Goal: Subscribe to service/newsletter

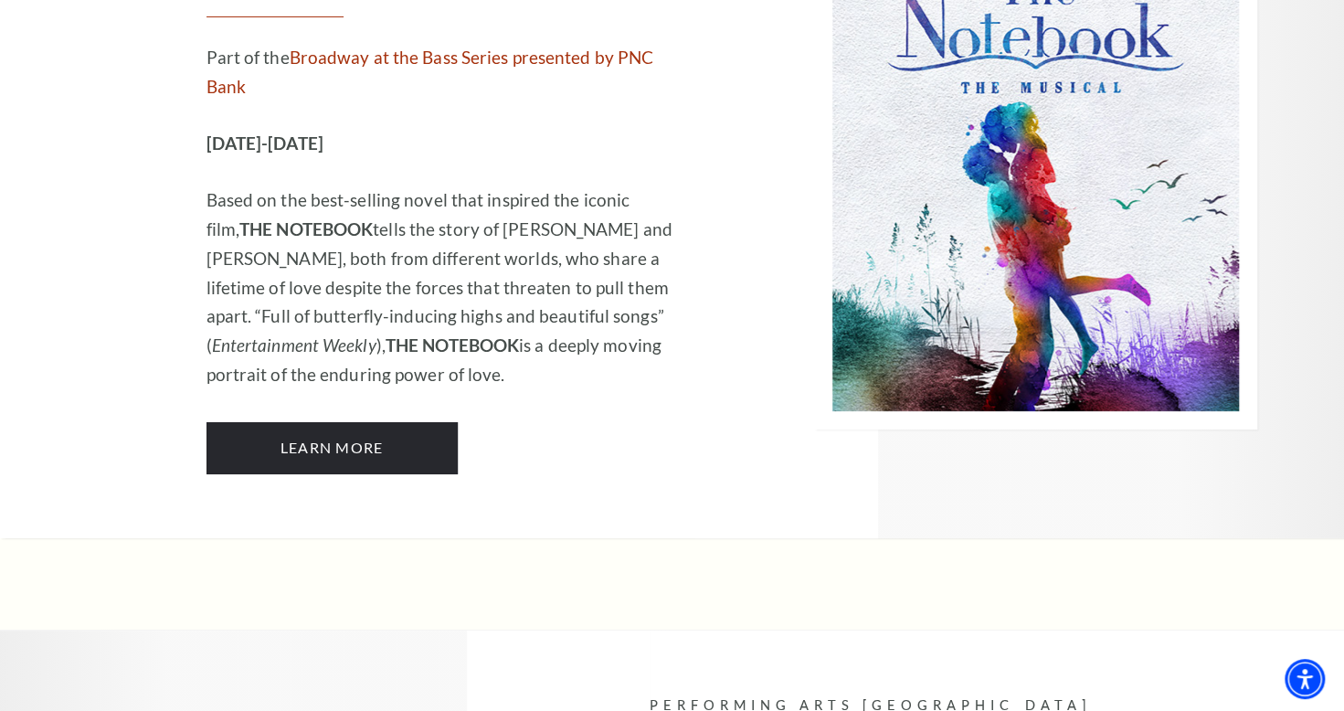
scroll to position [11785, 0]
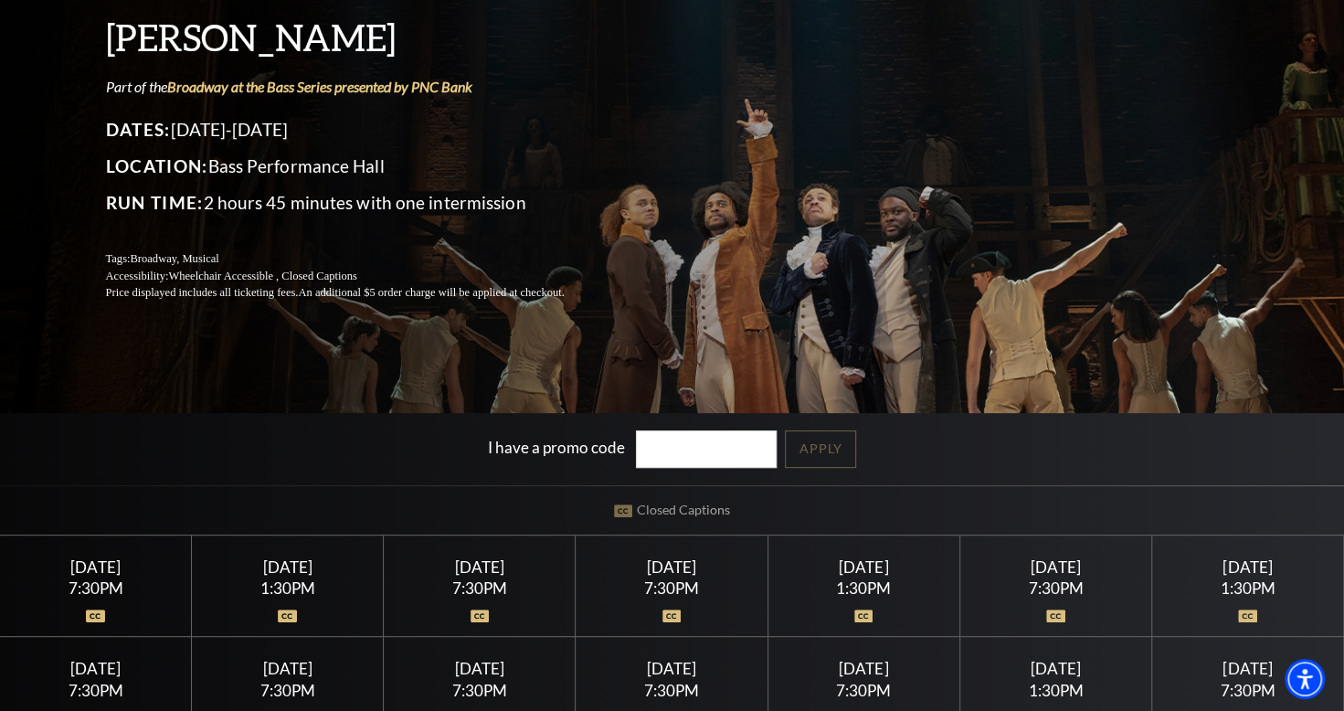
scroll to position [274, 0]
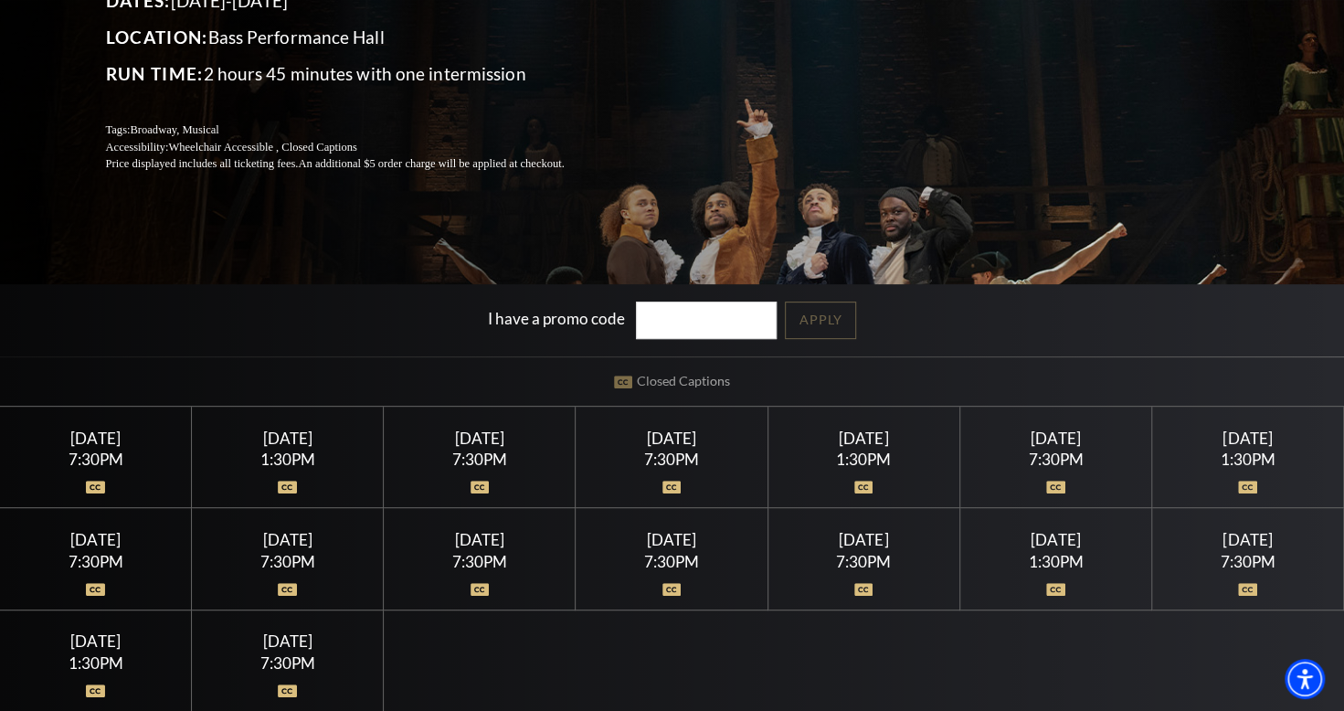
click at [656, 439] on div "Friday July 17" at bounding box center [671, 437] width 148 height 19
click at [672, 478] on div at bounding box center [671, 476] width 148 height 18
click at [675, 459] on div "7:30PM" at bounding box center [671, 459] width 148 height 16
click at [676, 458] on div "7:30PM" at bounding box center [671, 459] width 148 height 16
click at [669, 451] on div "7:30PM" at bounding box center [671, 459] width 148 height 16
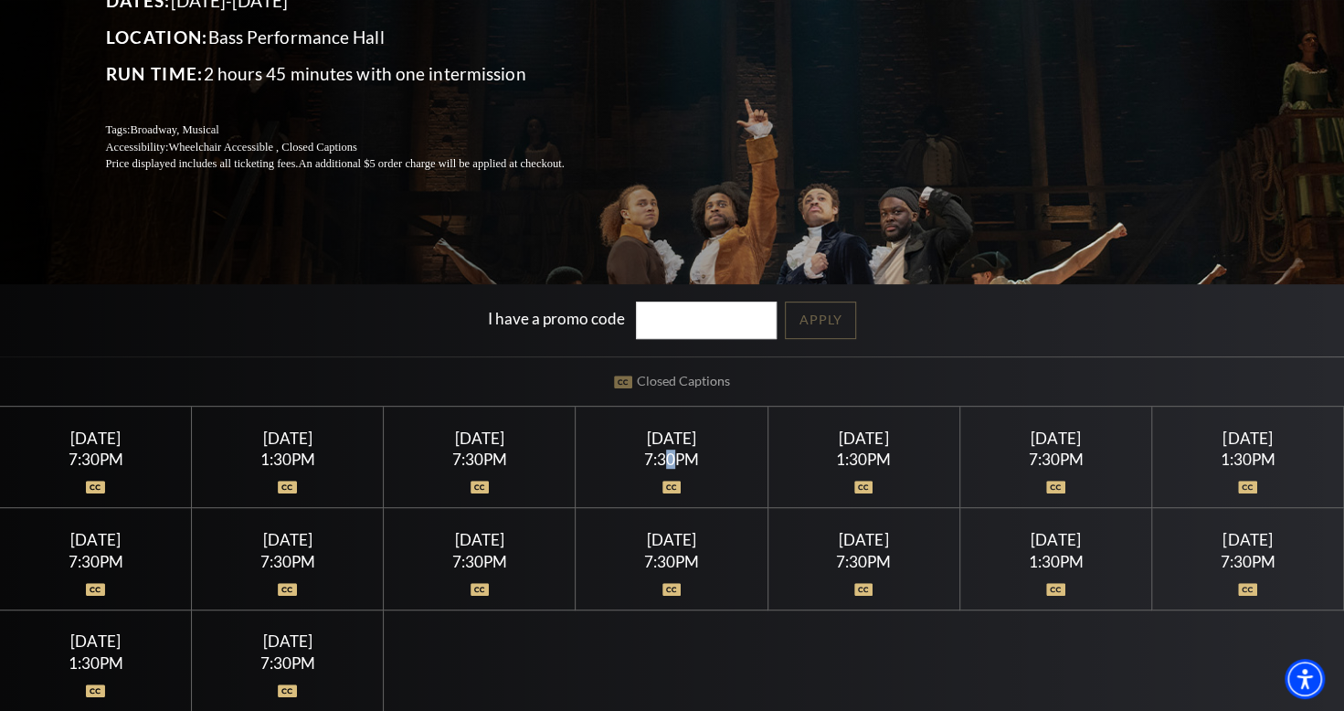
click at [672, 451] on div "7:30PM" at bounding box center [671, 459] width 148 height 16
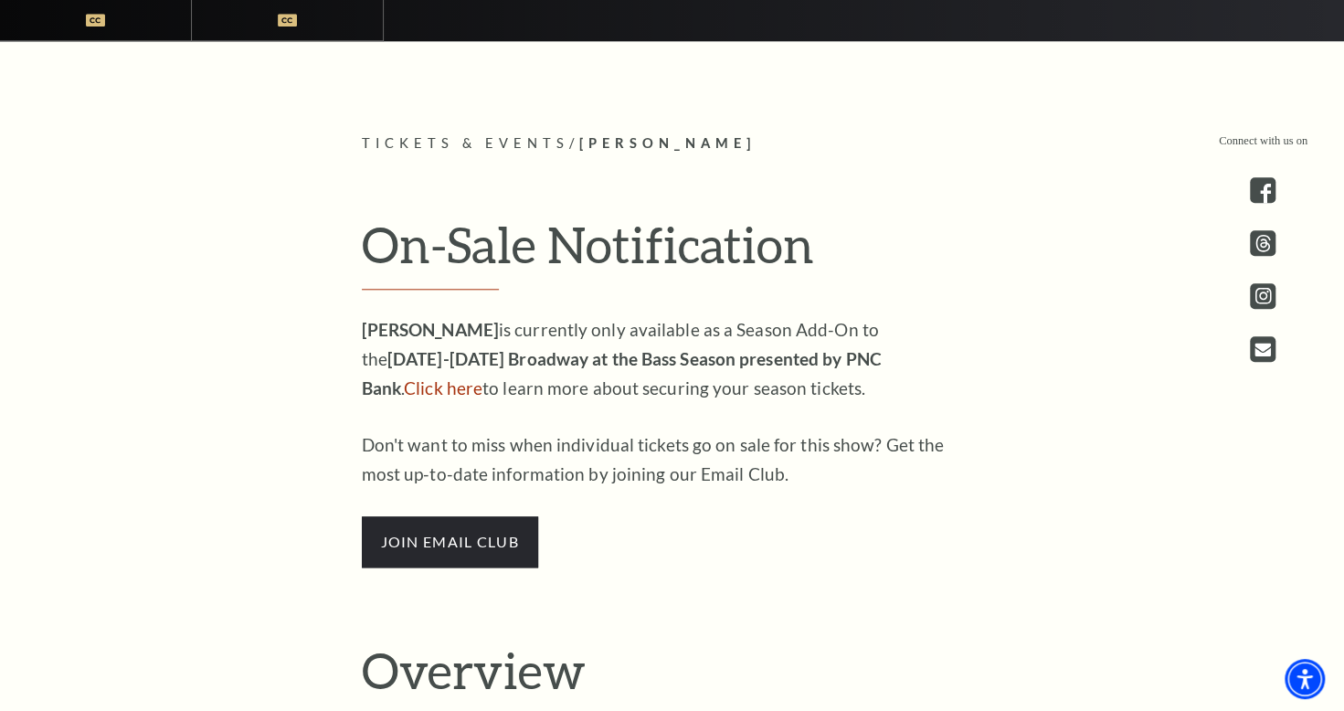
scroll to position [1005, 0]
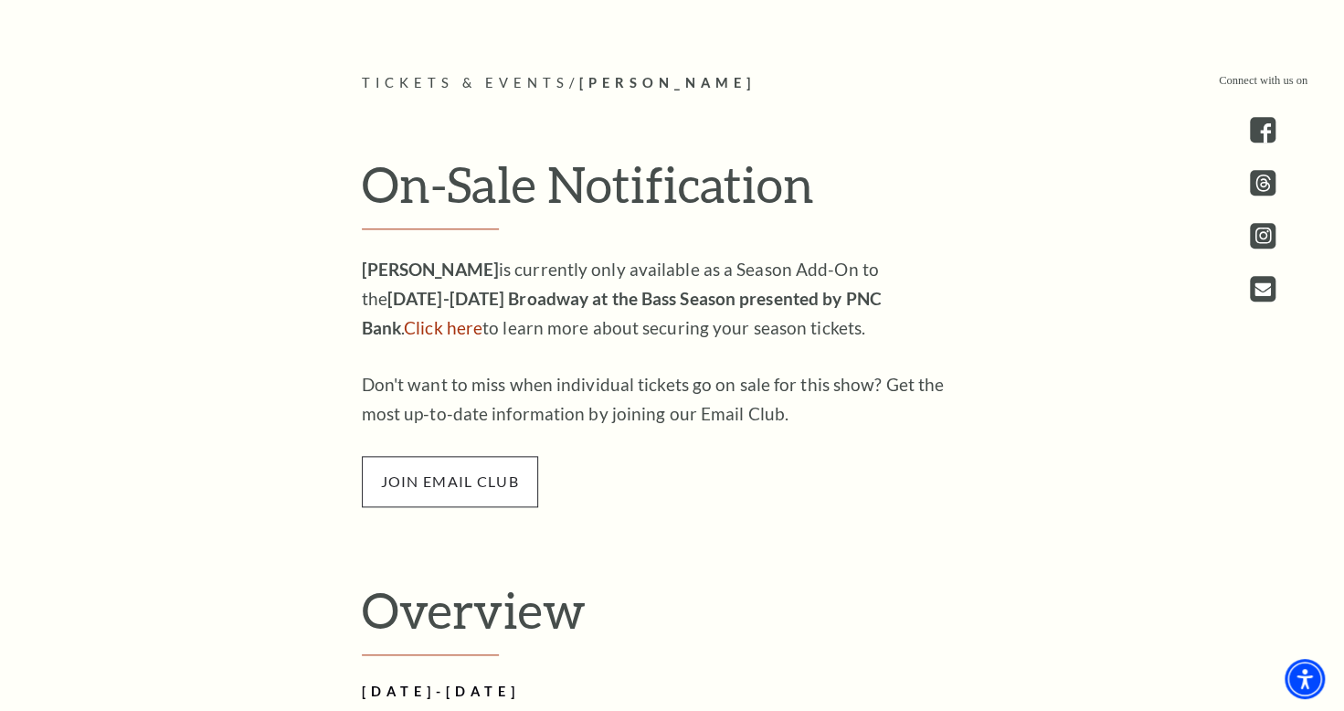
click at [451, 478] on span "join email club" at bounding box center [450, 481] width 176 height 51
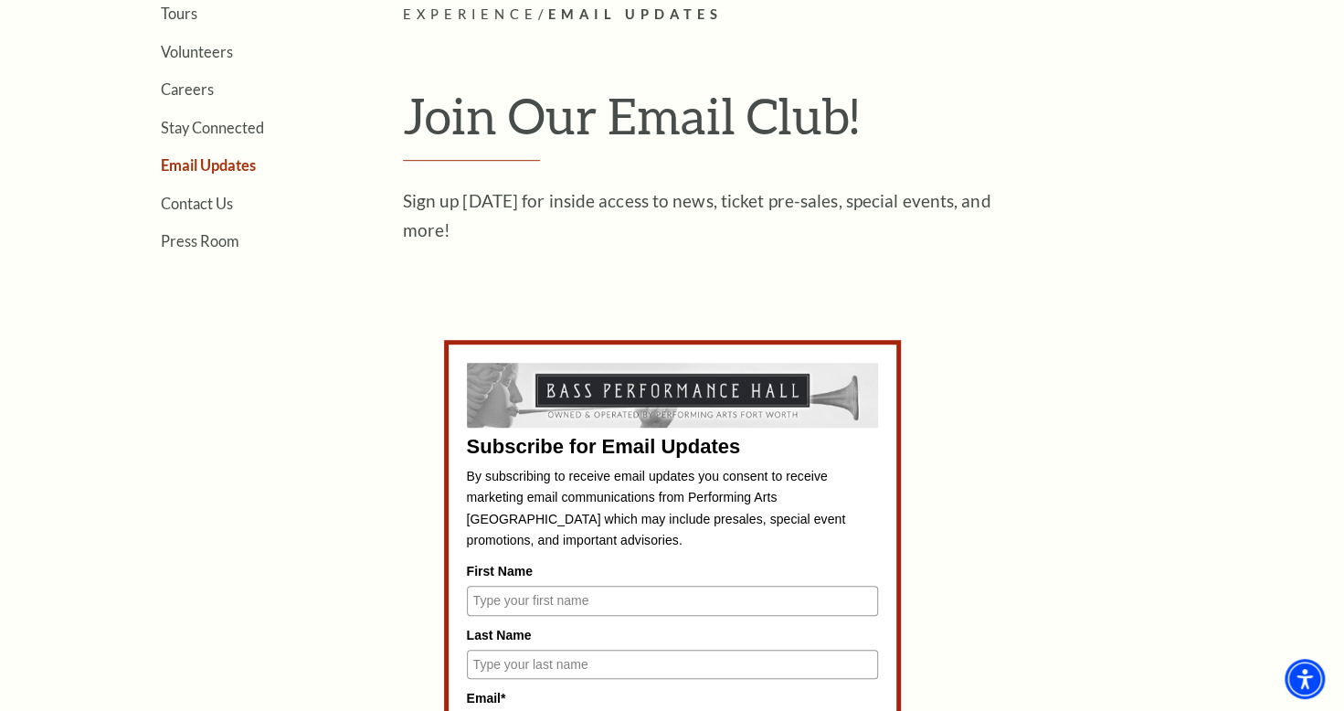
scroll to position [548, 0]
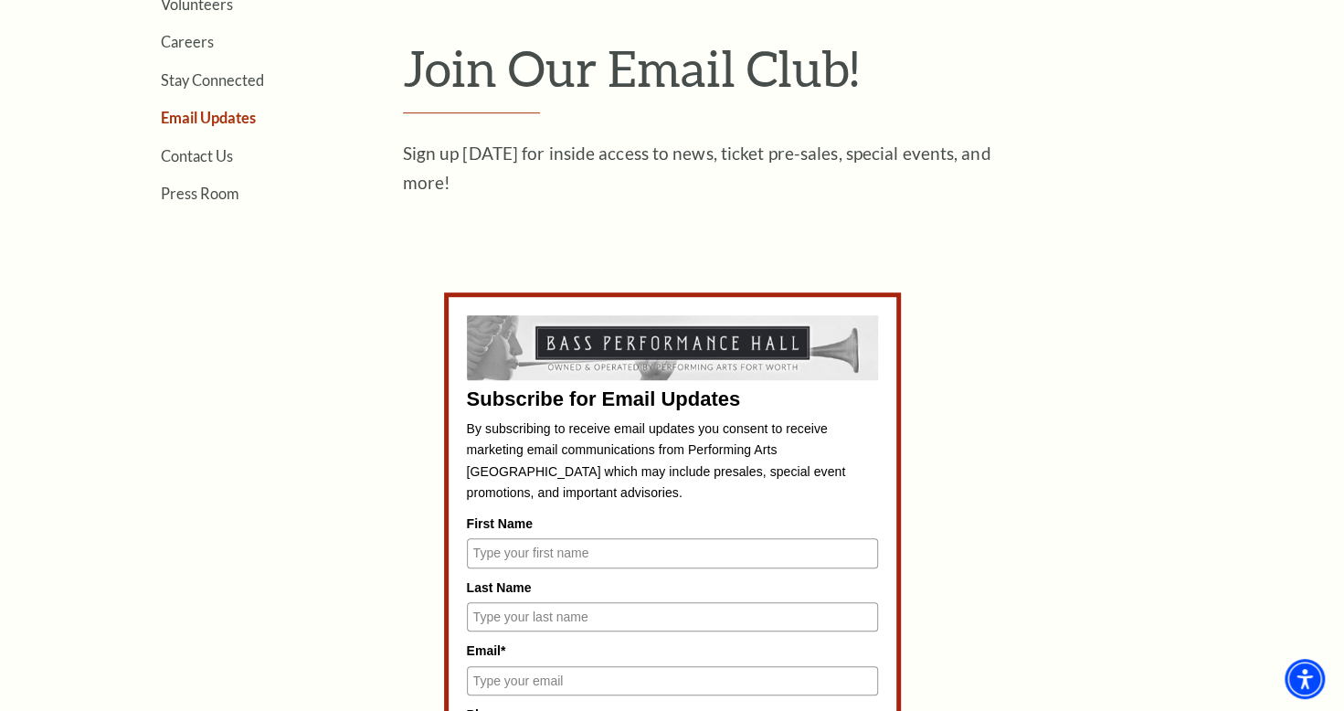
click at [476, 545] on input "First Name" at bounding box center [672, 552] width 411 height 29
type input "Urban"
type input "Jones"
type input "jones9973@hotmail.com"
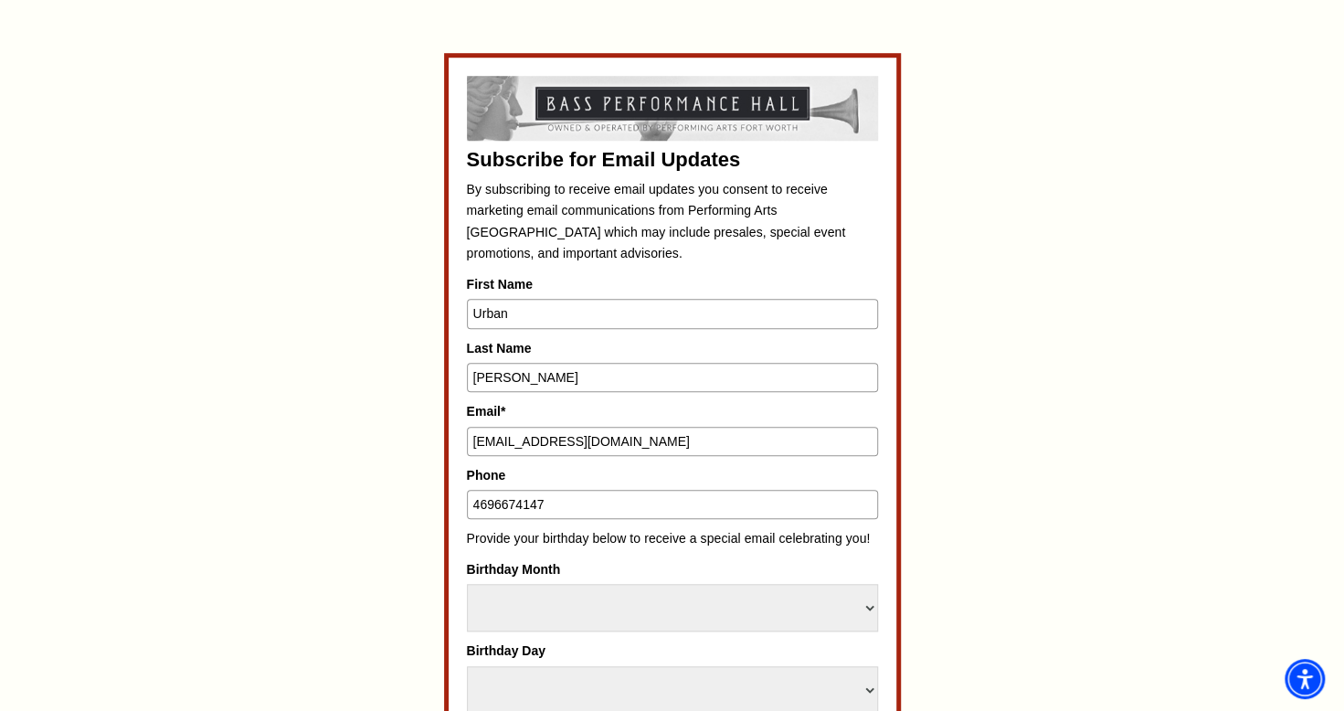
scroll to position [822, 0]
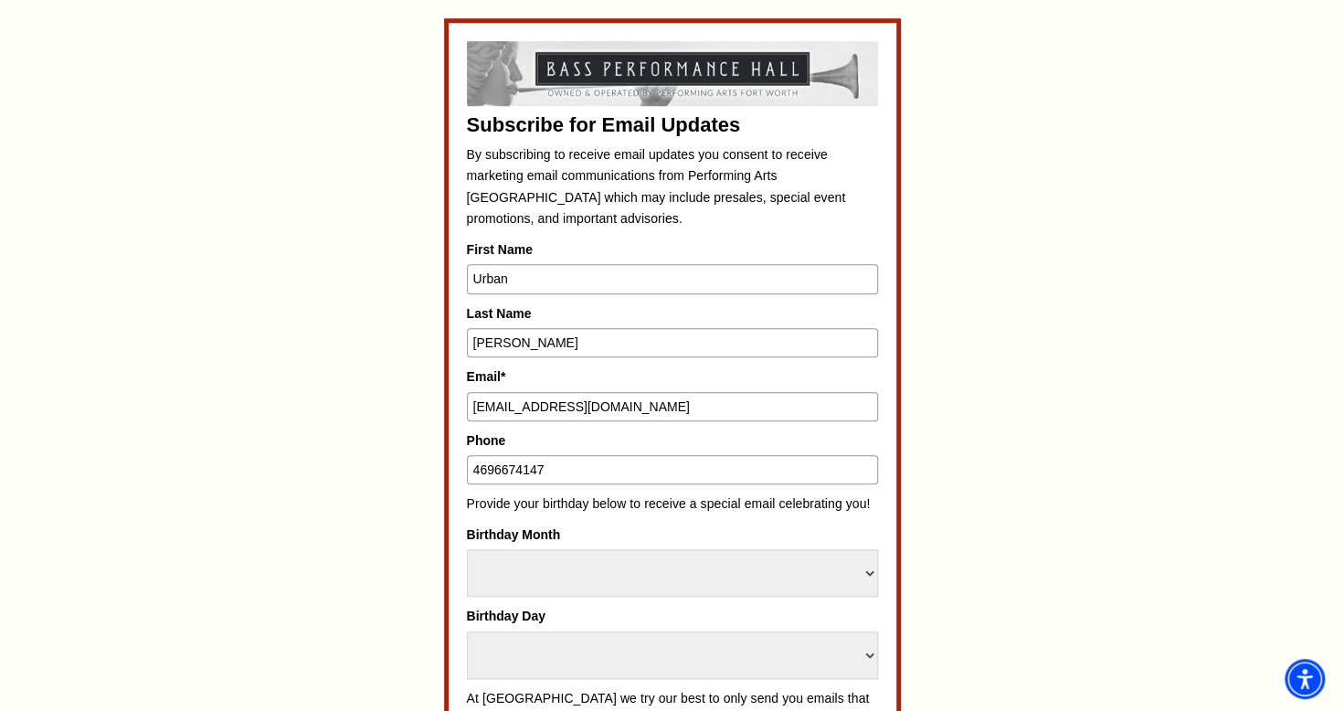
drag, startPoint x: 470, startPoint y: 461, endPoint x: 607, endPoint y: 449, distance: 136.6
click at [598, 455] on input "4696674147" at bounding box center [672, 469] width 411 height 29
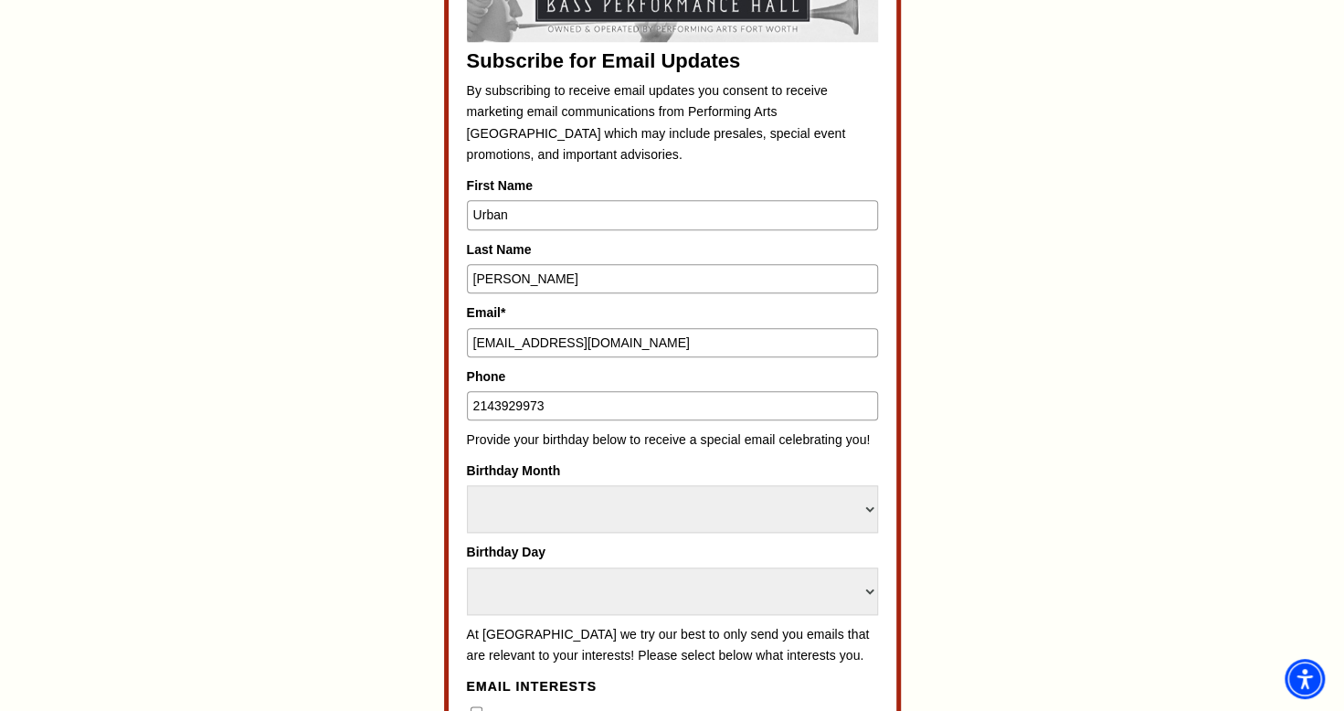
scroll to position [914, 0]
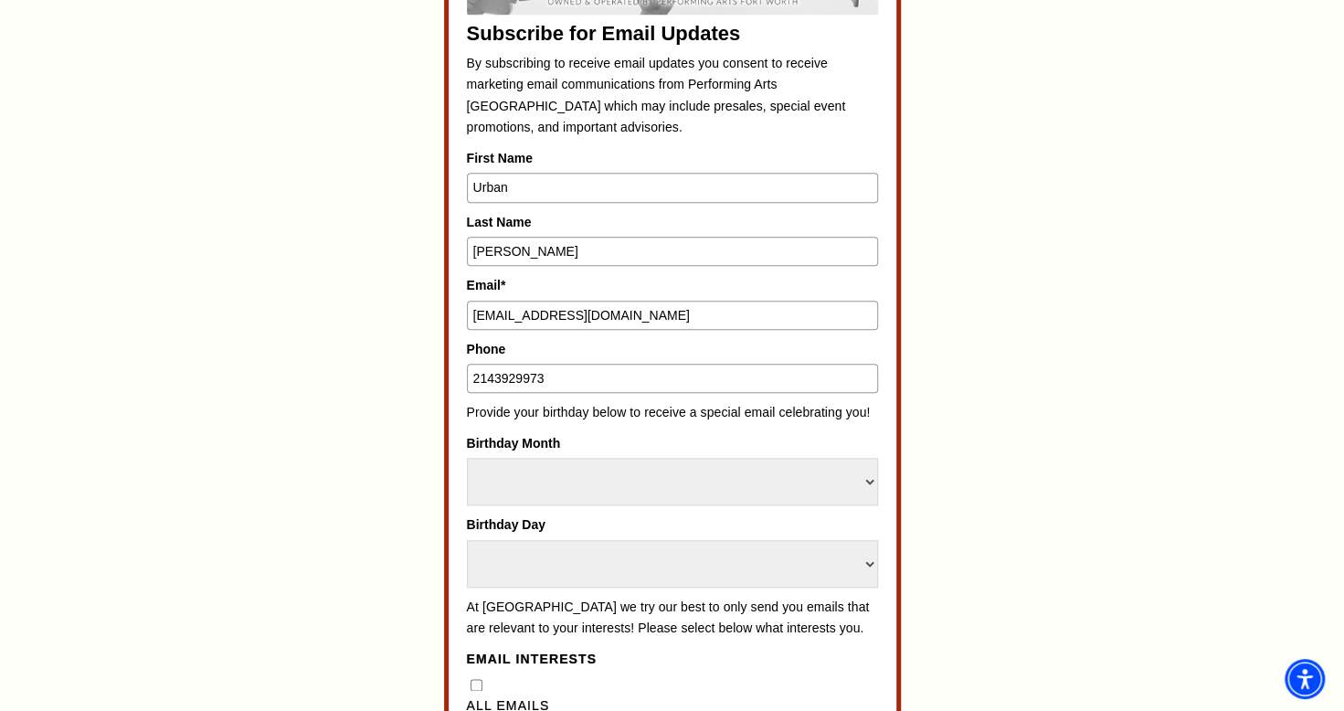
type input "2143929973"
click at [870, 477] on select "Select Month January February March April May June July August September Octobe…" at bounding box center [672, 482] width 411 height 48
select select "January"
click at [467, 458] on select "Select Month January February March April May June July August September Octobe…" at bounding box center [672, 482] width 411 height 48
click at [481, 552] on select "Select Day 1 2 3 4 5 6 7 8 9 10 11 12 13 14 15 16 17 18 19 20 21 22 23 24 25 26…" at bounding box center [672, 564] width 411 height 48
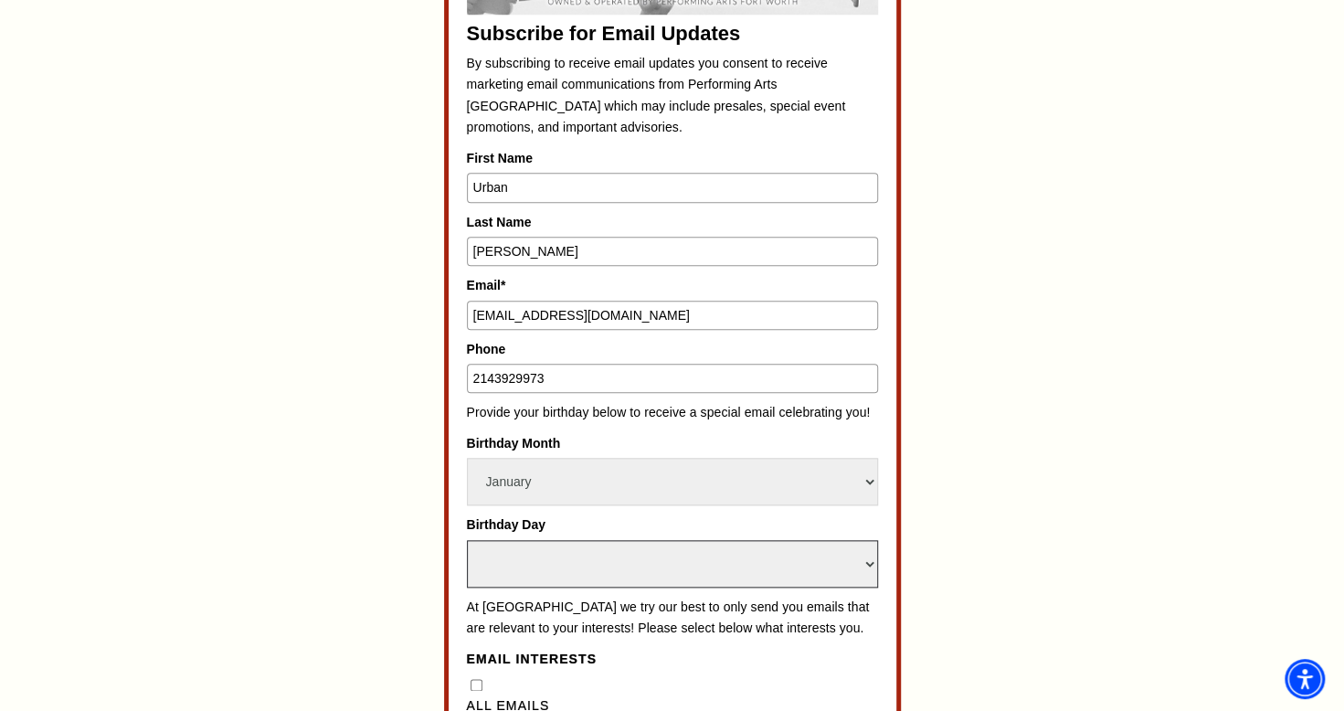
select select "14"
click at [467, 540] on select "Select Day 1 2 3 4 5 6 7 8 9 10 11 12 13 14 15 16 17 18 19 20 21 22 23 24 25 26…" at bounding box center [672, 564] width 411 height 48
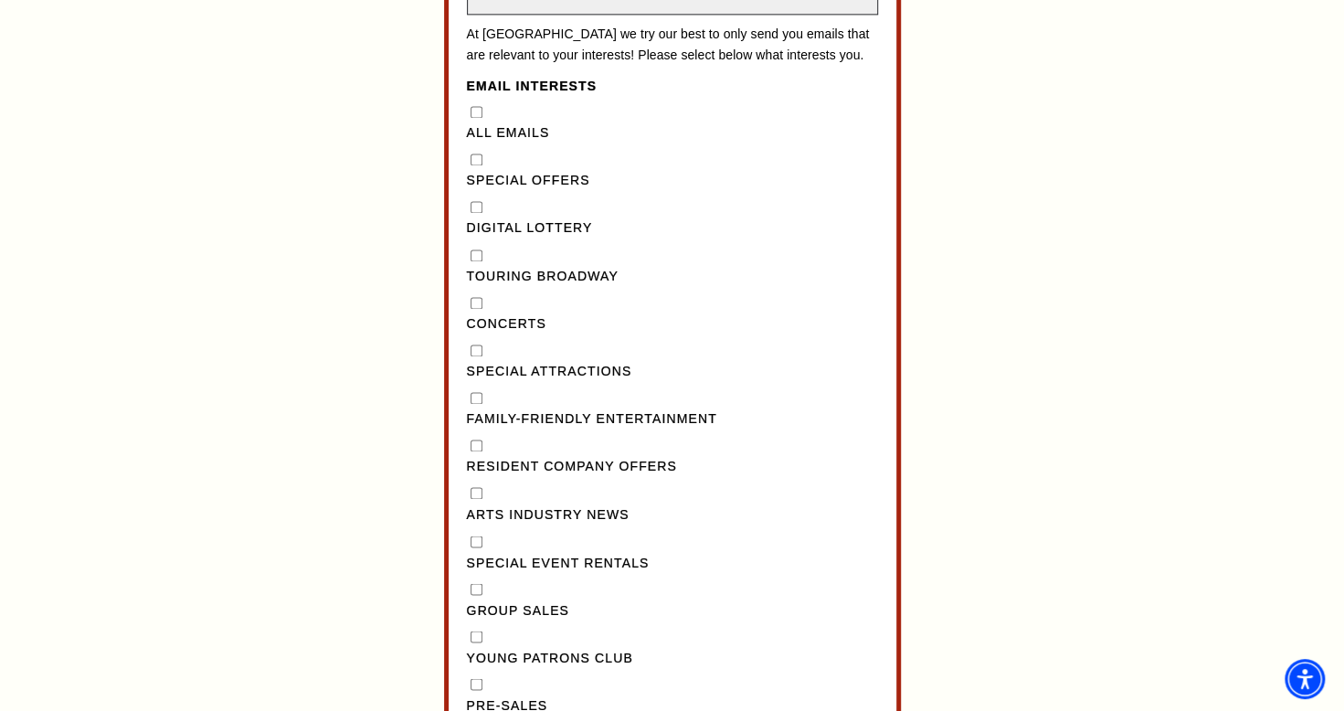
scroll to position [1553, 0]
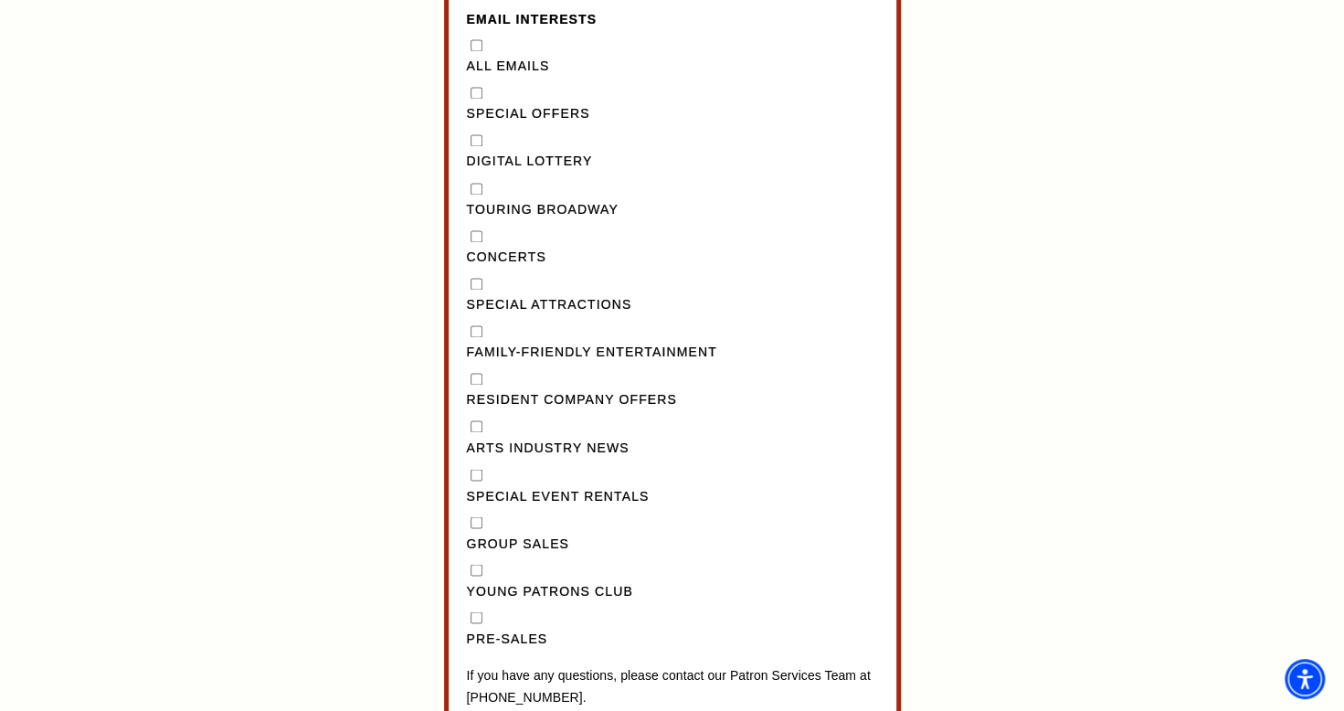
click at [472, 195] on Broadway"] "Touring Broadway" at bounding box center [476, 189] width 12 height 12
checkbox Broadway"] "true"
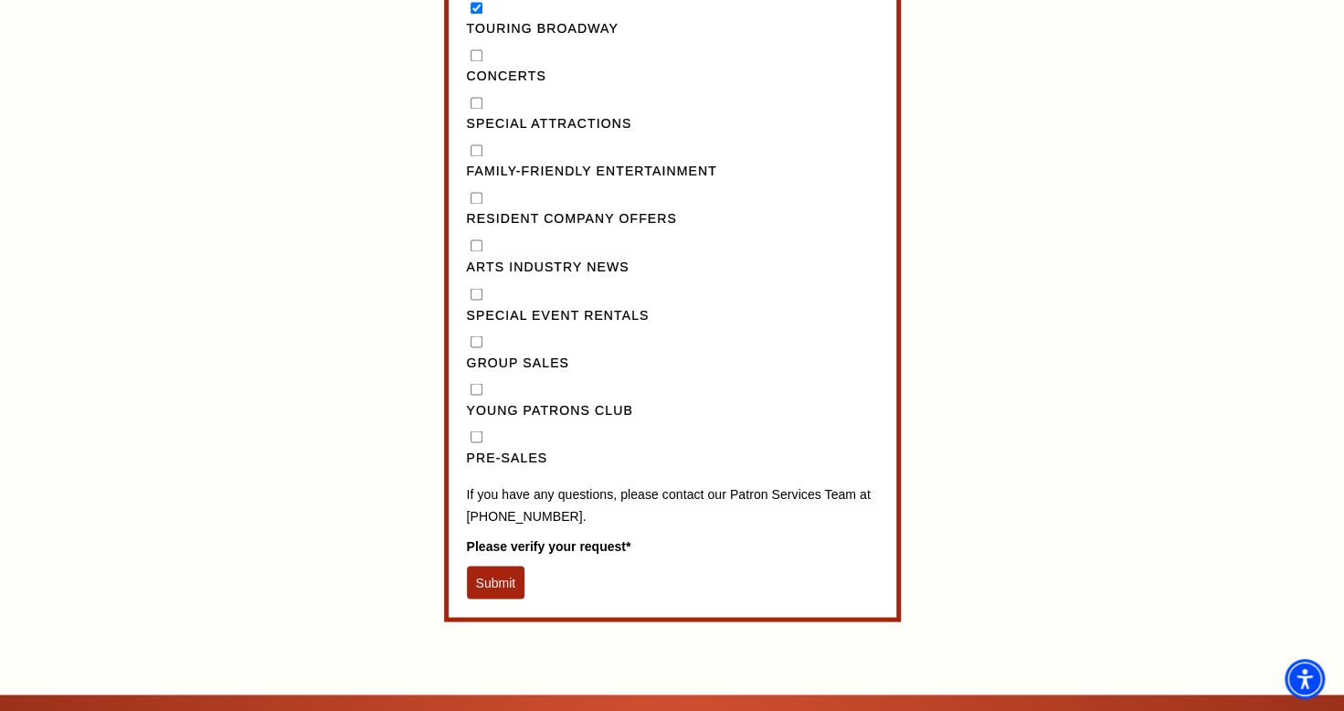
scroll to position [1736, 0]
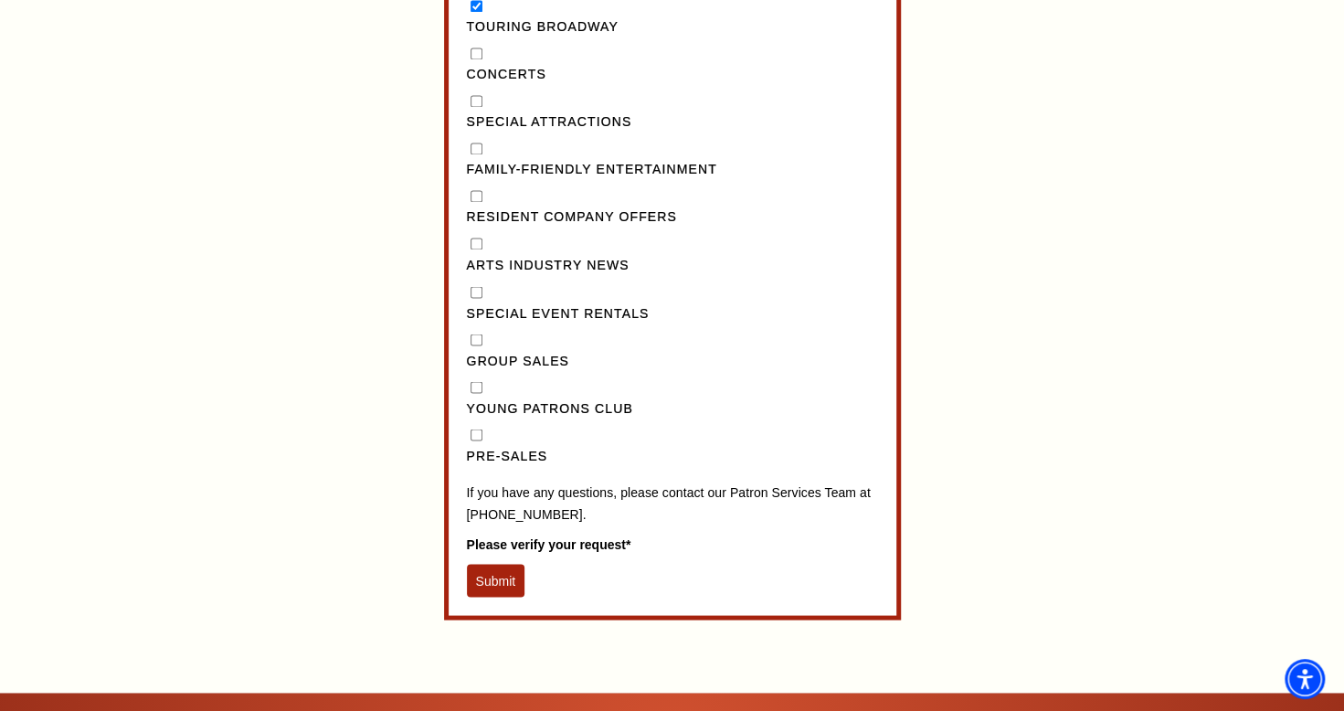
click at [475, 440] on input "Pre-Sales" at bounding box center [476, 434] width 12 height 12
checkbox input "true"
click at [494, 590] on button "Submit" at bounding box center [496, 580] width 58 height 33
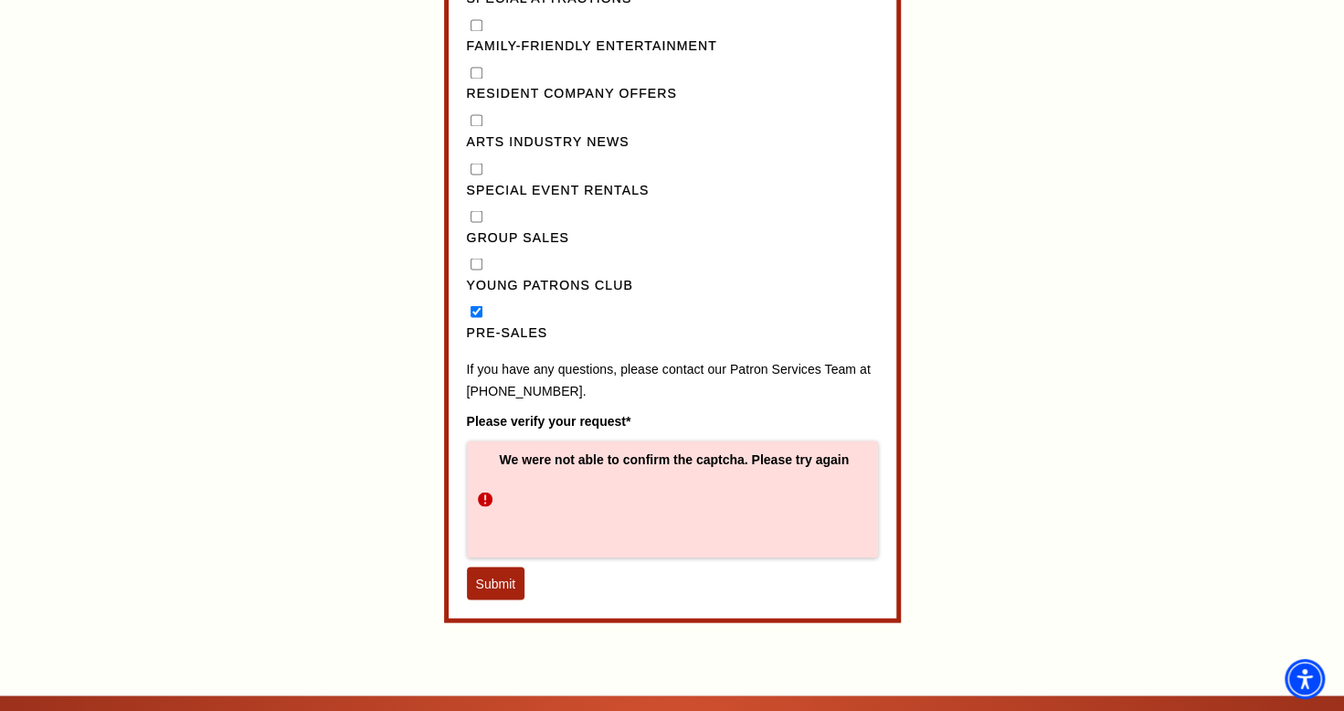
scroll to position [1918, 0]
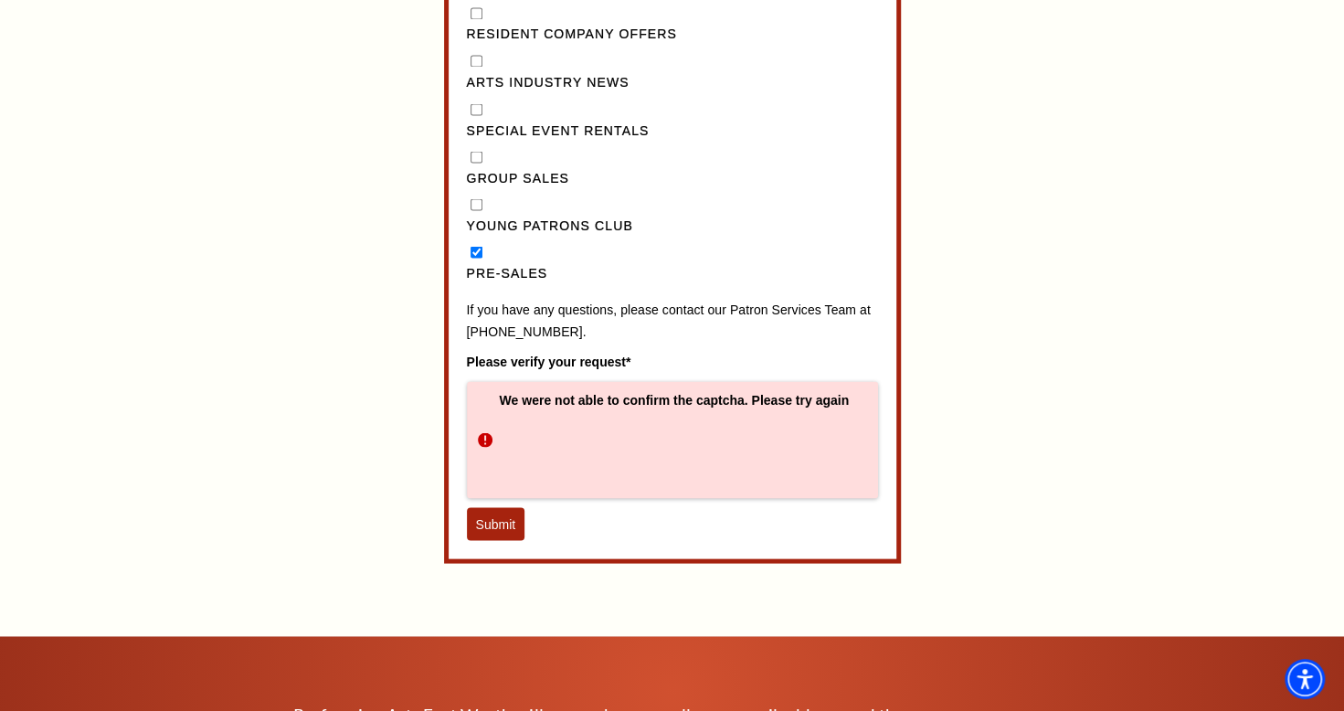
click at [497, 540] on button "Submit" at bounding box center [496, 523] width 58 height 33
